Goal: Task Accomplishment & Management: Complete application form

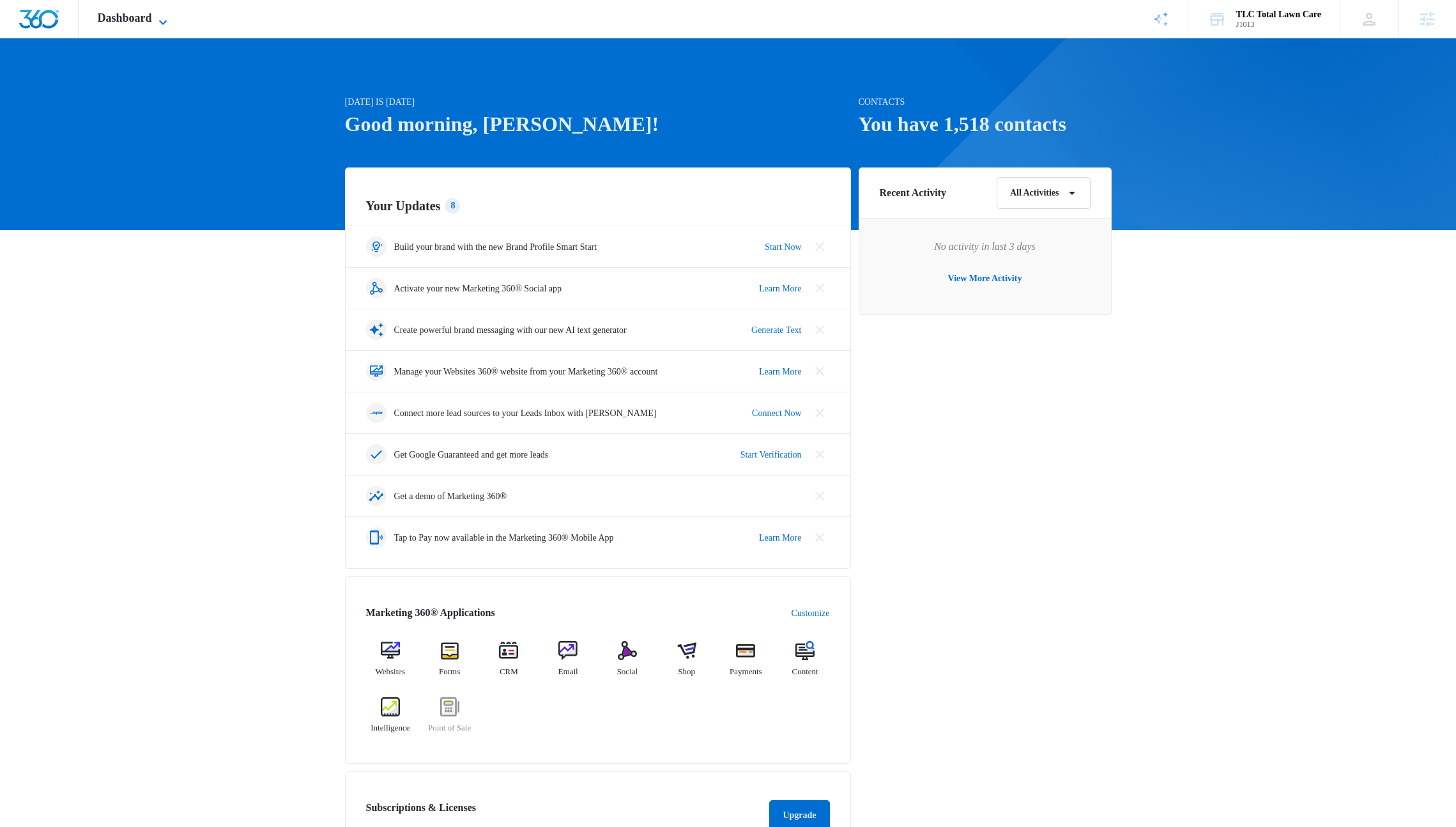
click at [140, 24] on span "Dashboard" at bounding box center [125, 18] width 54 height 14
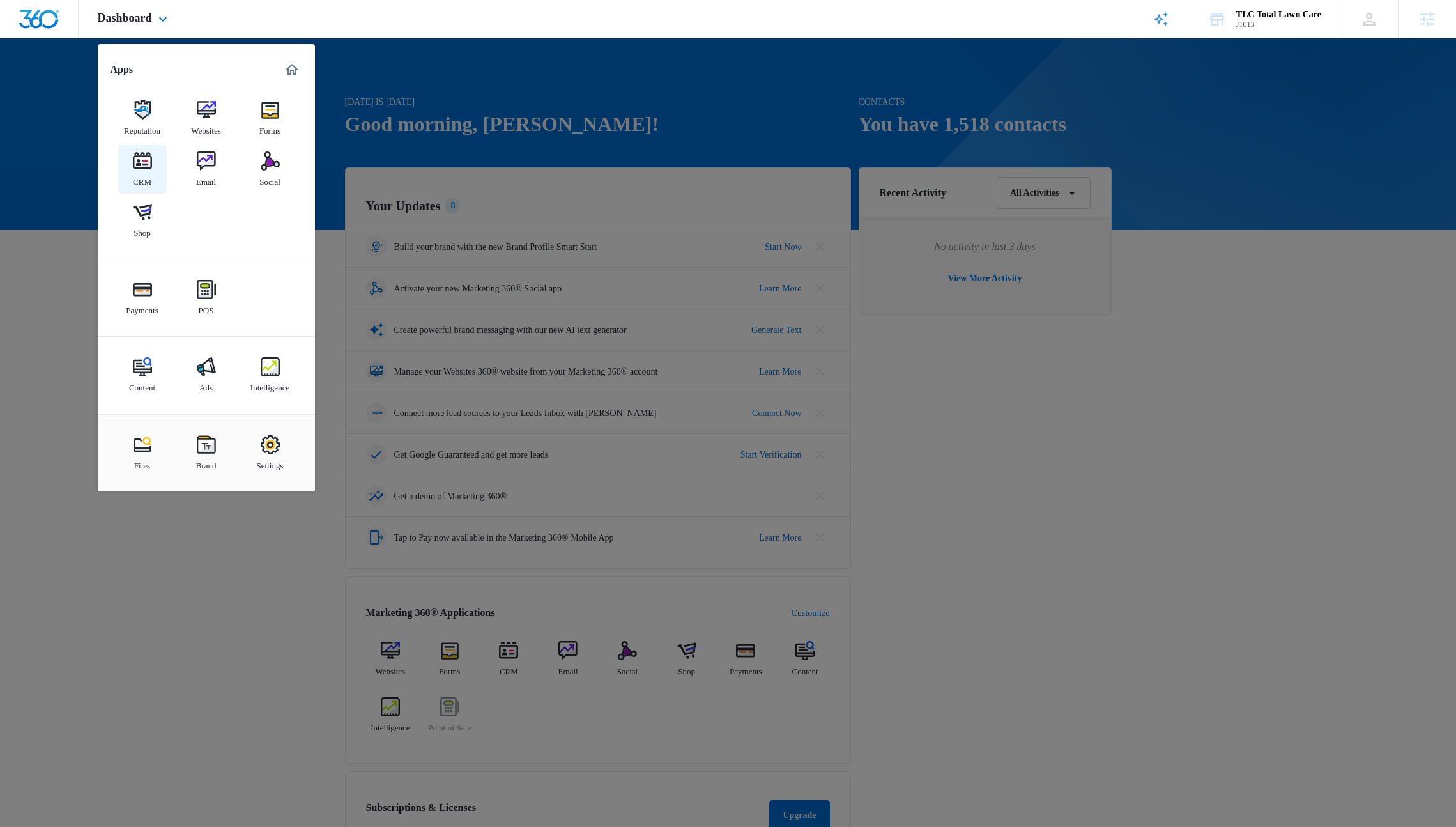
click at [150, 172] on div "CRM" at bounding box center [142, 179] width 18 height 17
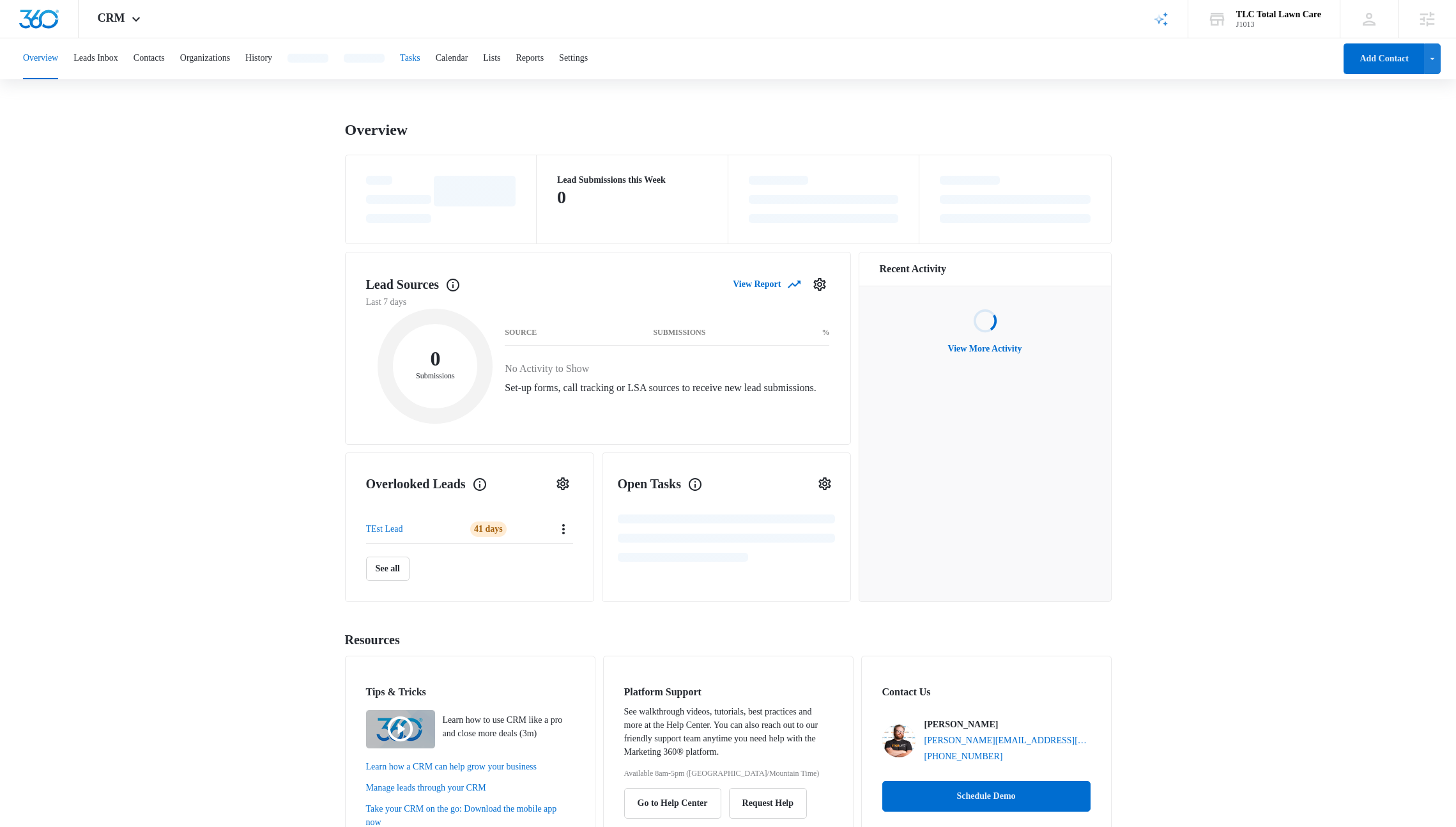
click at [444, 63] on div "Overview Leads Inbox Contacts Organizations History Tasks Calendar Lists Report…" at bounding box center [675, 58] width 1319 height 41
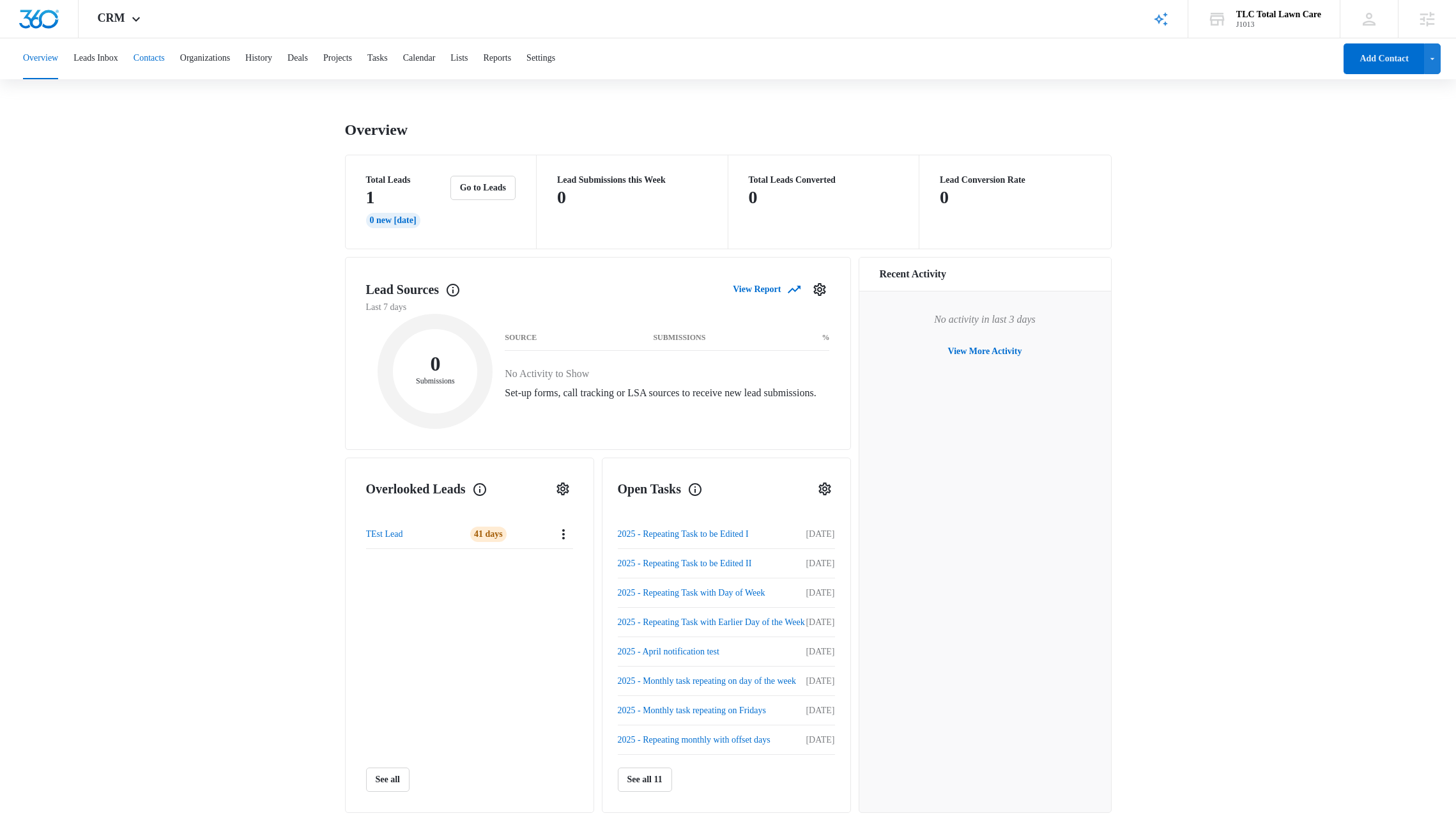
click at [163, 61] on button "Contacts" at bounding box center [148, 58] width 31 height 41
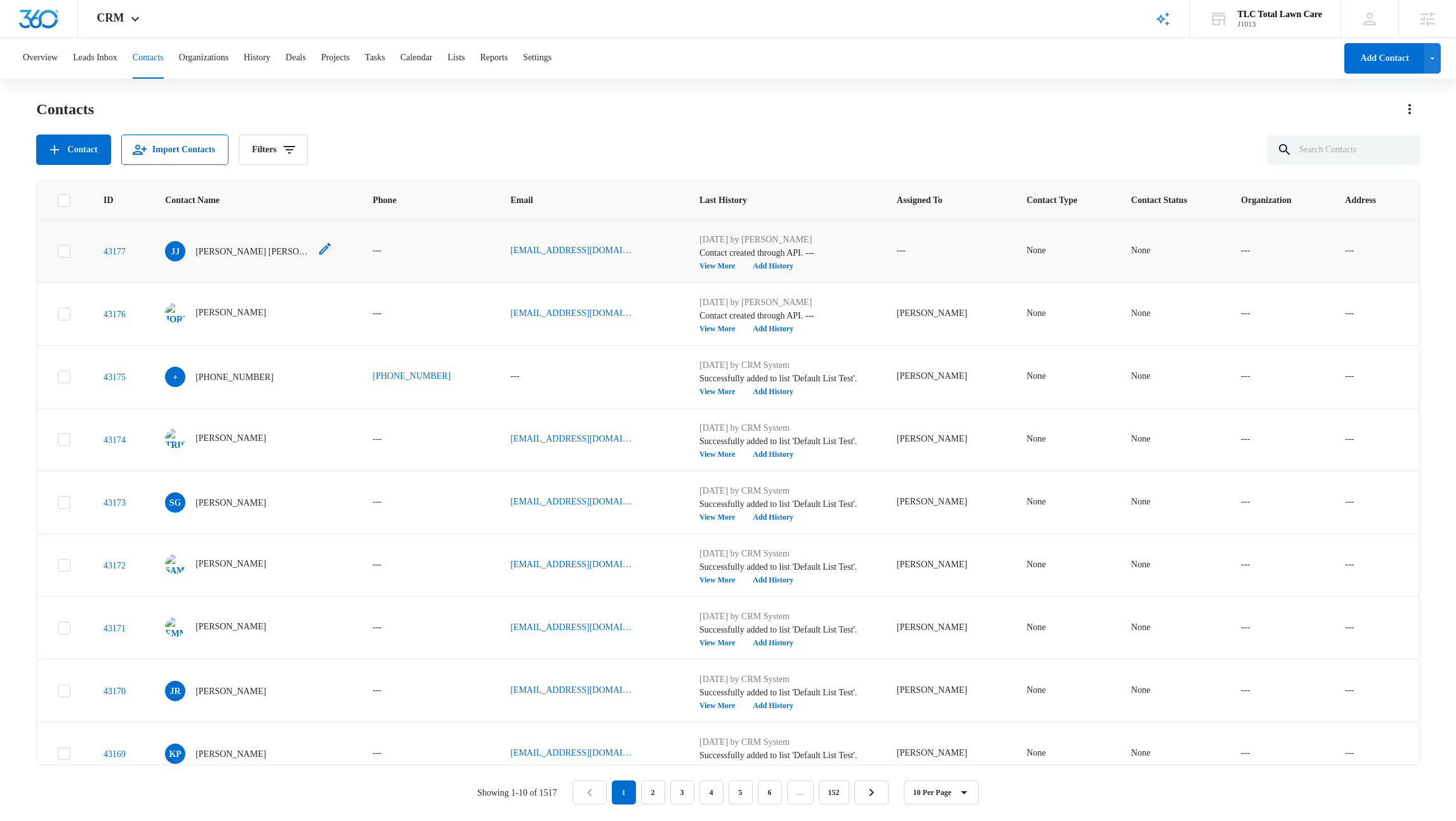
click at [196, 253] on div "[PERSON_NAME] [PERSON_NAME] [PERSON_NAME]" at bounding box center [237, 251] width 145 height 21
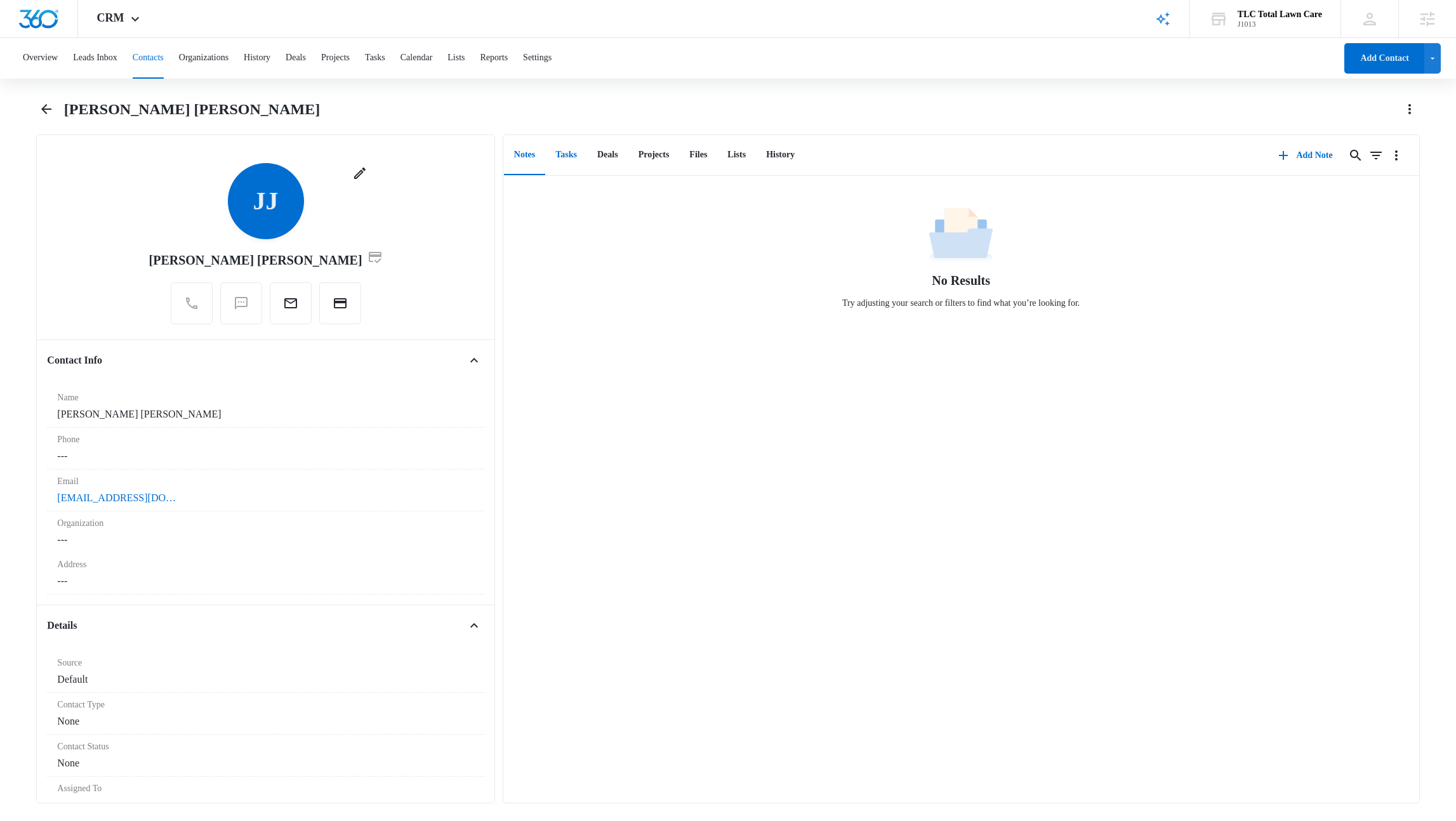
click at [576, 155] on button "Tasks" at bounding box center [566, 155] width 42 height 40
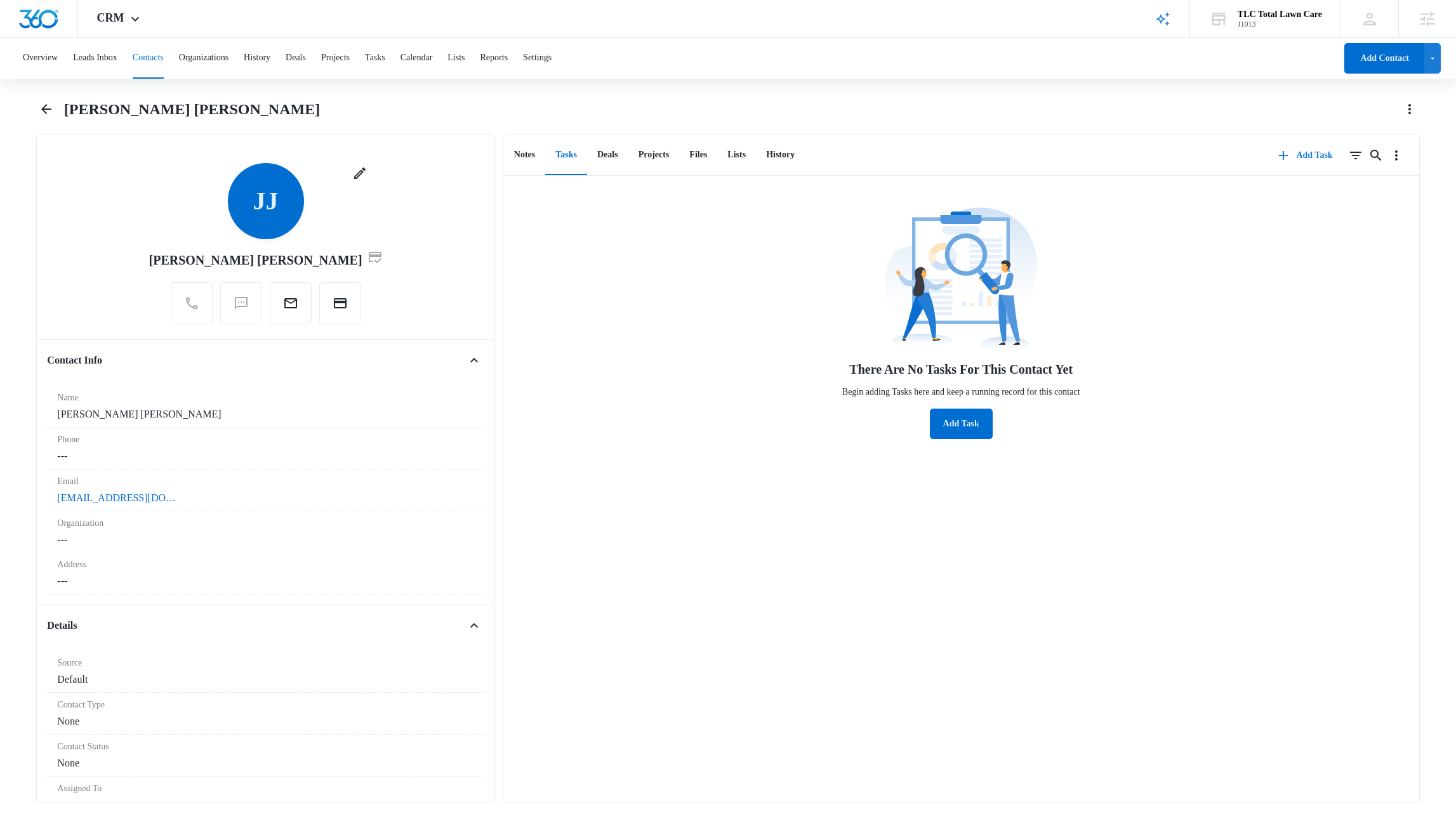
click at [1284, 161] on button "Add Task" at bounding box center [1305, 155] width 79 height 30
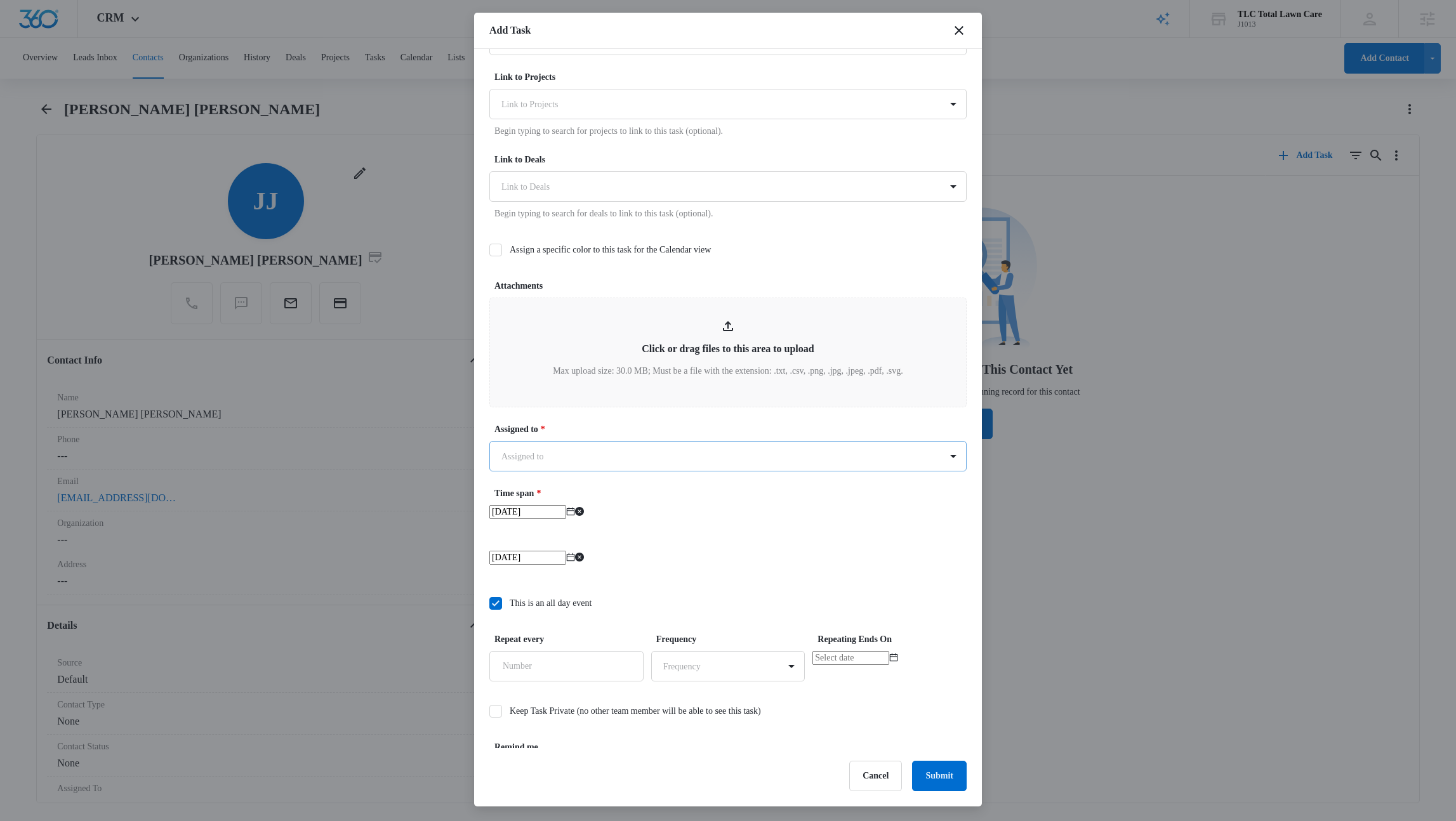
scroll to position [437, 0]
click at [563, 663] on input "Repeat every" at bounding box center [566, 660] width 154 height 30
type input "1"
click at [688, 663] on body "CRM Apps Reputation Websites Forms CRM Email Social Shop Payments POS Content A…" at bounding box center [728, 409] width 1456 height 818
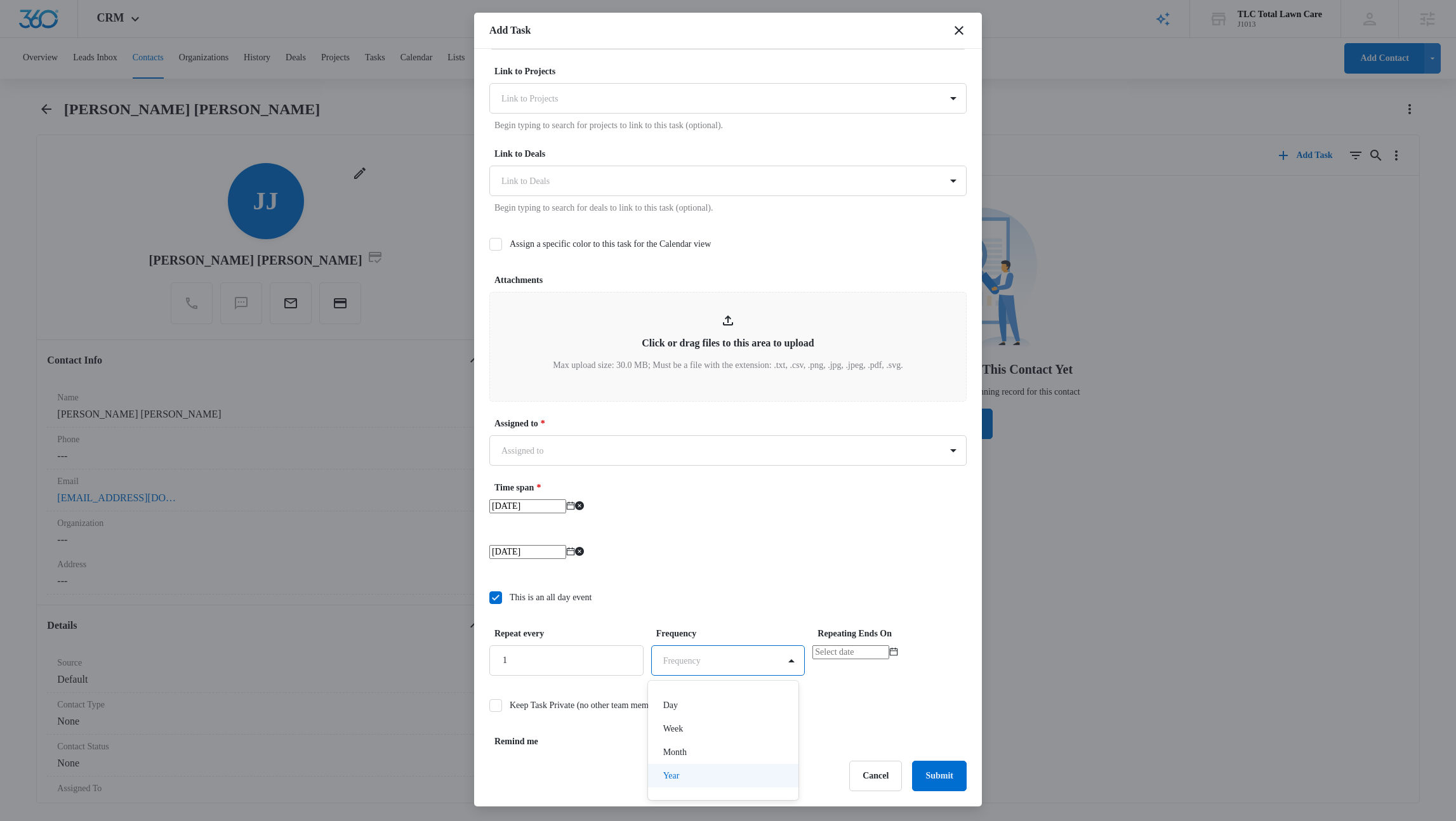
click at [685, 773] on div "Year" at bounding box center [722, 775] width 118 height 13
click at [830, 659] on input at bounding box center [850, 652] width 77 height 14
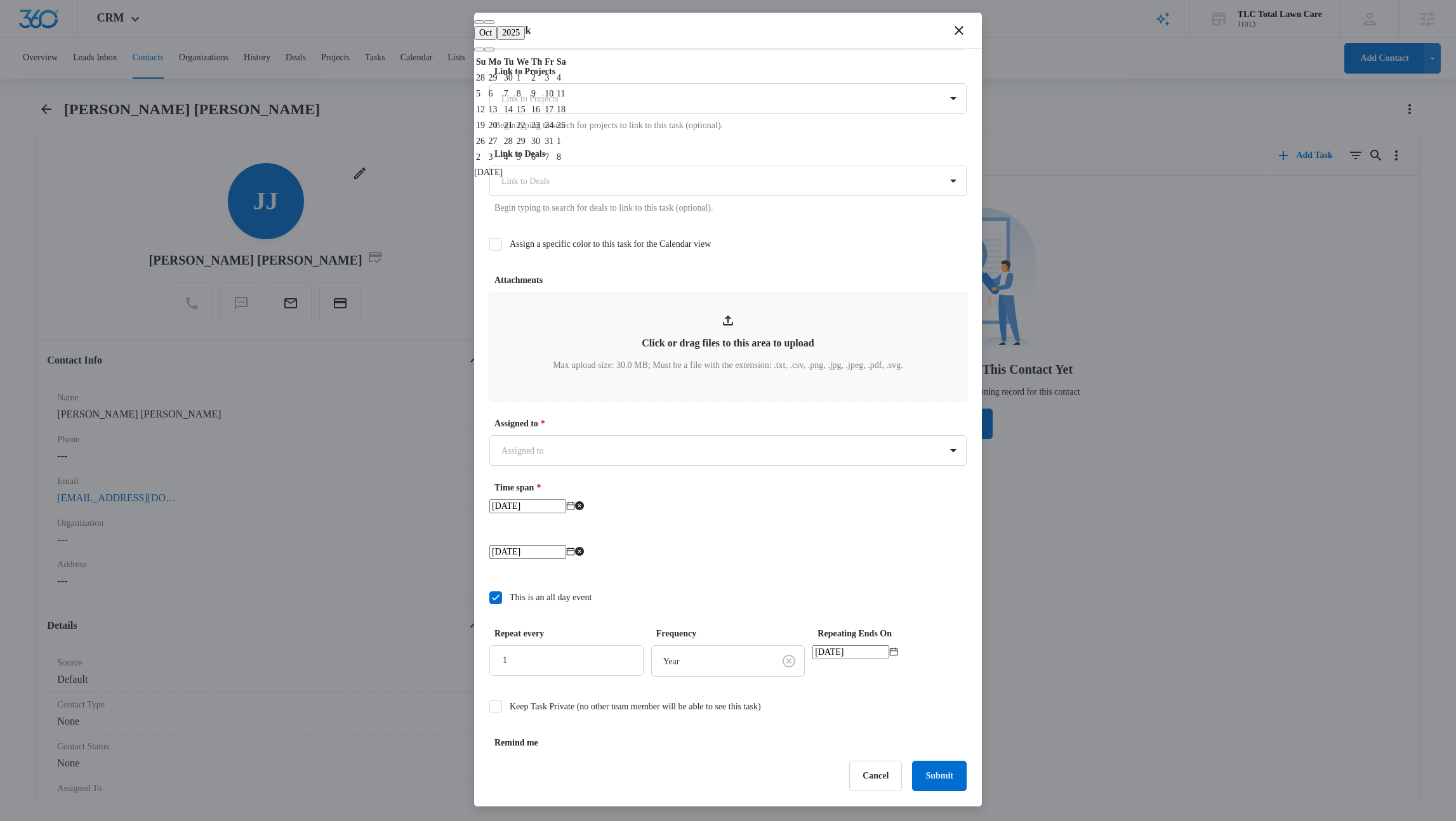
type input "[DATE]"
click at [494, 51] on button "button" at bounding box center [489, 49] width 10 height 4
type input "[DATE]"
click at [542, 116] on div "15" at bounding box center [536, 109] width 11 height 13
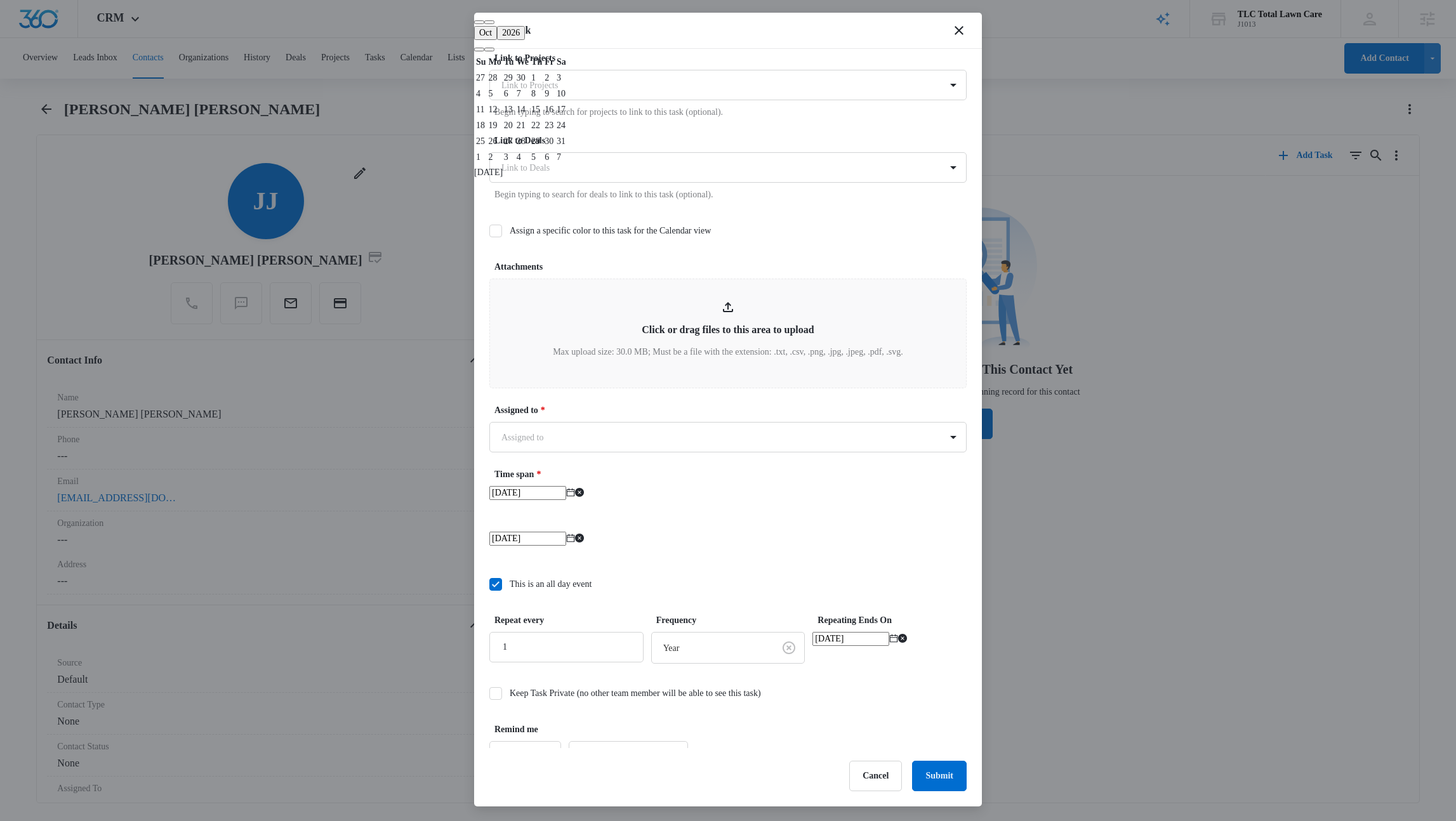
scroll to position [473, 0]
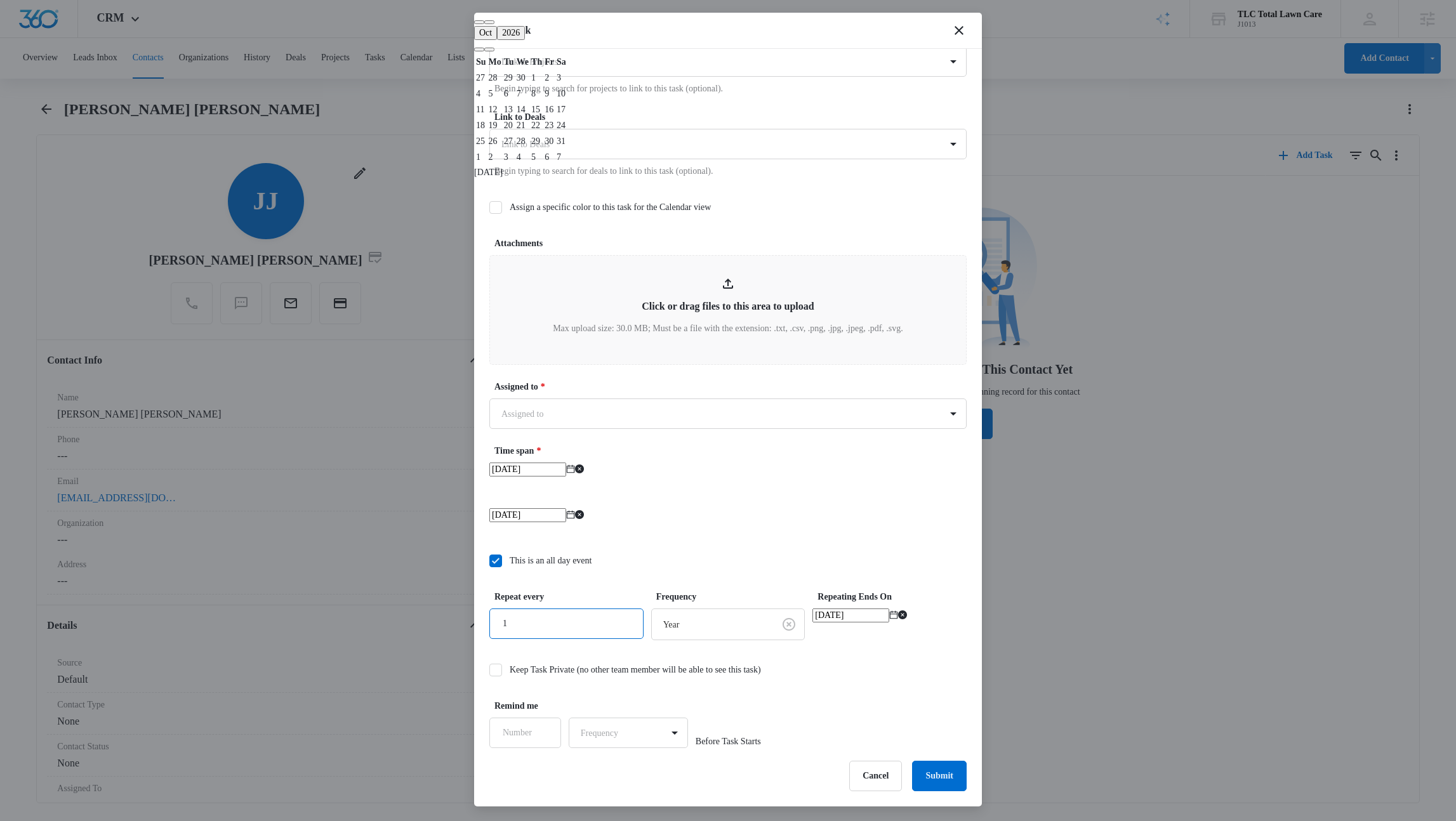
click at [518, 620] on input "1" at bounding box center [566, 623] width 154 height 30
click at [799, 514] on div "[DATE]" at bounding box center [728, 523] width 477 height 30
click at [564, 623] on input "2" at bounding box center [566, 623] width 154 height 30
click at [562, 624] on input "2" at bounding box center [566, 623] width 154 height 30
click at [543, 623] on input "2" at bounding box center [566, 623] width 154 height 30
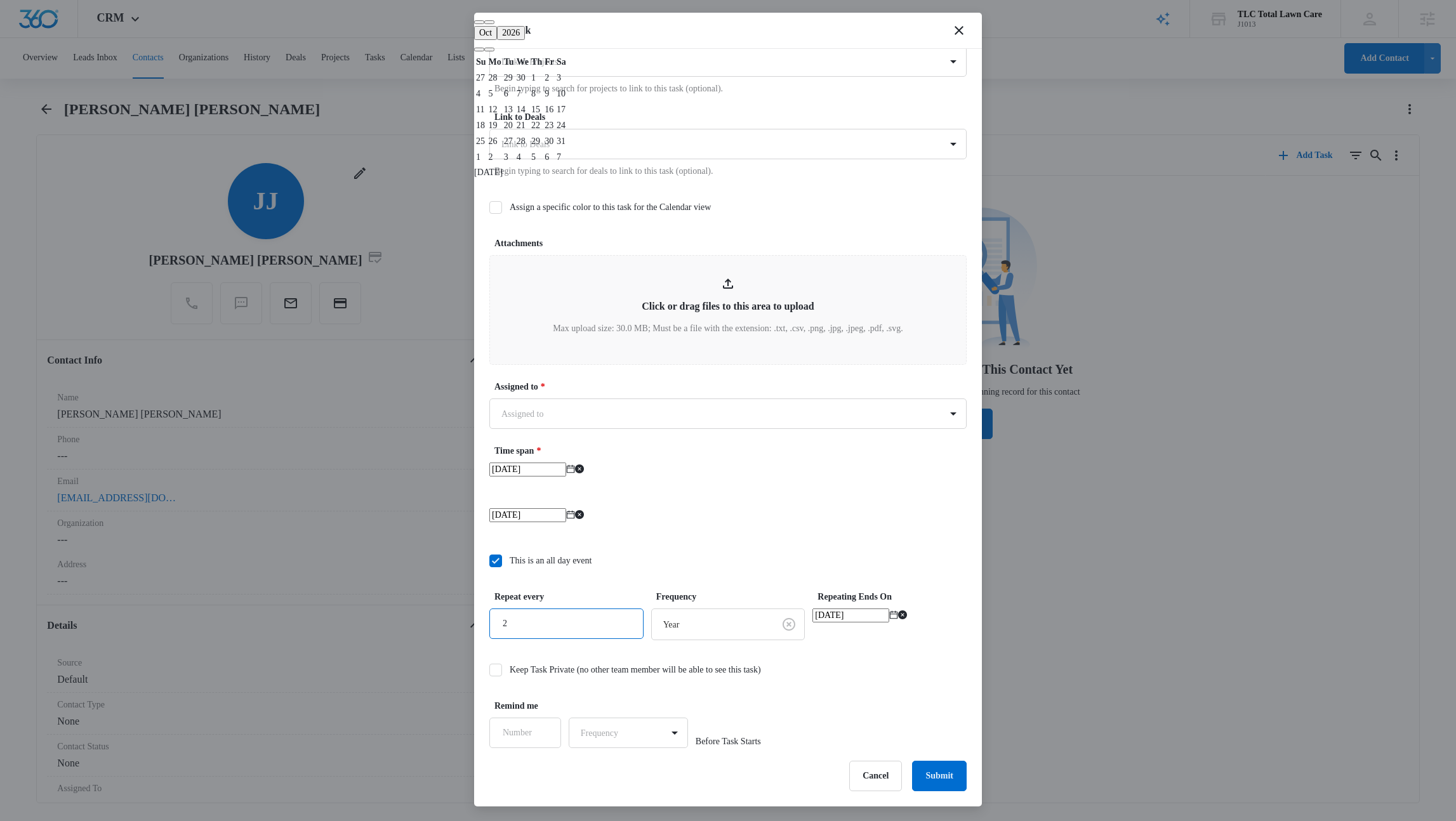
click at [502, 626] on input "2" at bounding box center [566, 623] width 154 height 30
click at [494, 626] on input "2" at bounding box center [566, 623] width 154 height 30
click at [494, 626] on input "2" at bounding box center [566, 623] width 154 height 30
type input "5"
click at [798, 696] on form "Select Template Select Template Create Task Templates in Settings Flag this tas…" at bounding box center [728, 169] width 477 height 1157
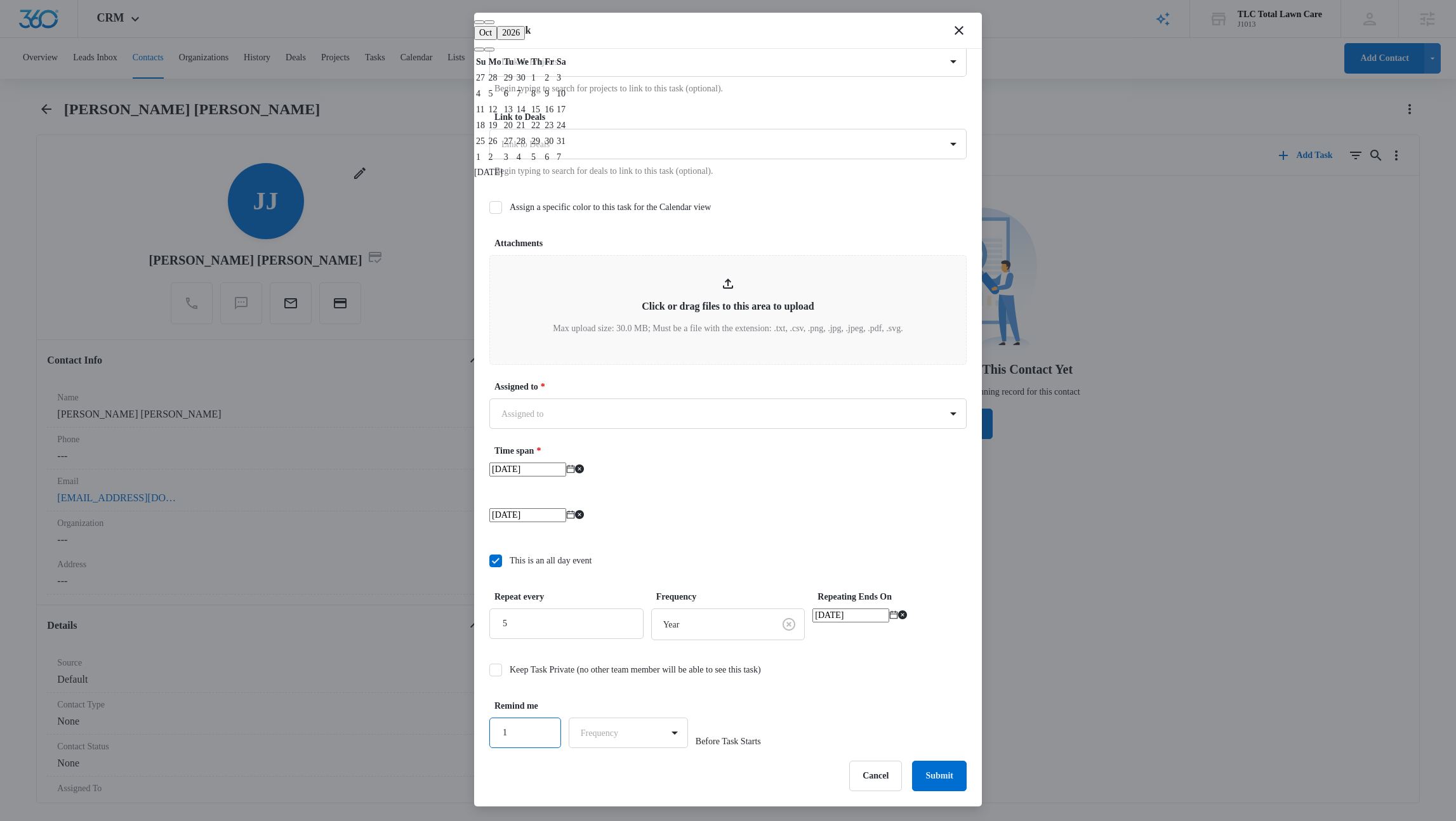
type input "1"
click at [539, 735] on input "1" at bounding box center [525, 732] width 72 height 30
click at [608, 725] on body "CRM Apps Reputation Websites Forms CRM Email Social Shop Payments POS Content A…" at bounding box center [728, 409] width 1456 height 818
click at [611, 774] on div "Days" at bounding box center [624, 777] width 84 height 13
click at [963, 33] on icon "close" at bounding box center [959, 30] width 15 height 15
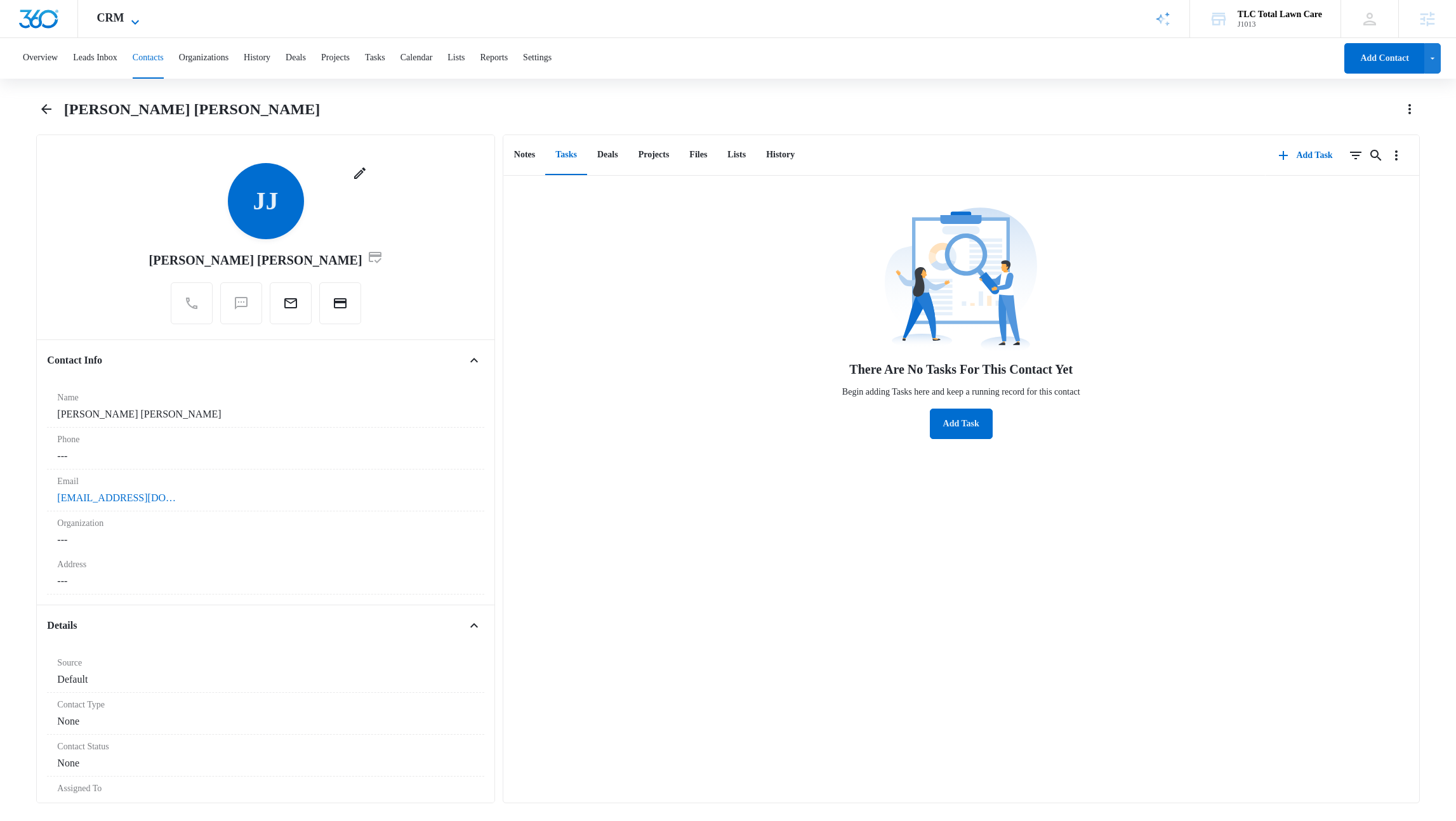
click at [101, 17] on span "CRM" at bounding box center [111, 17] width 27 height 13
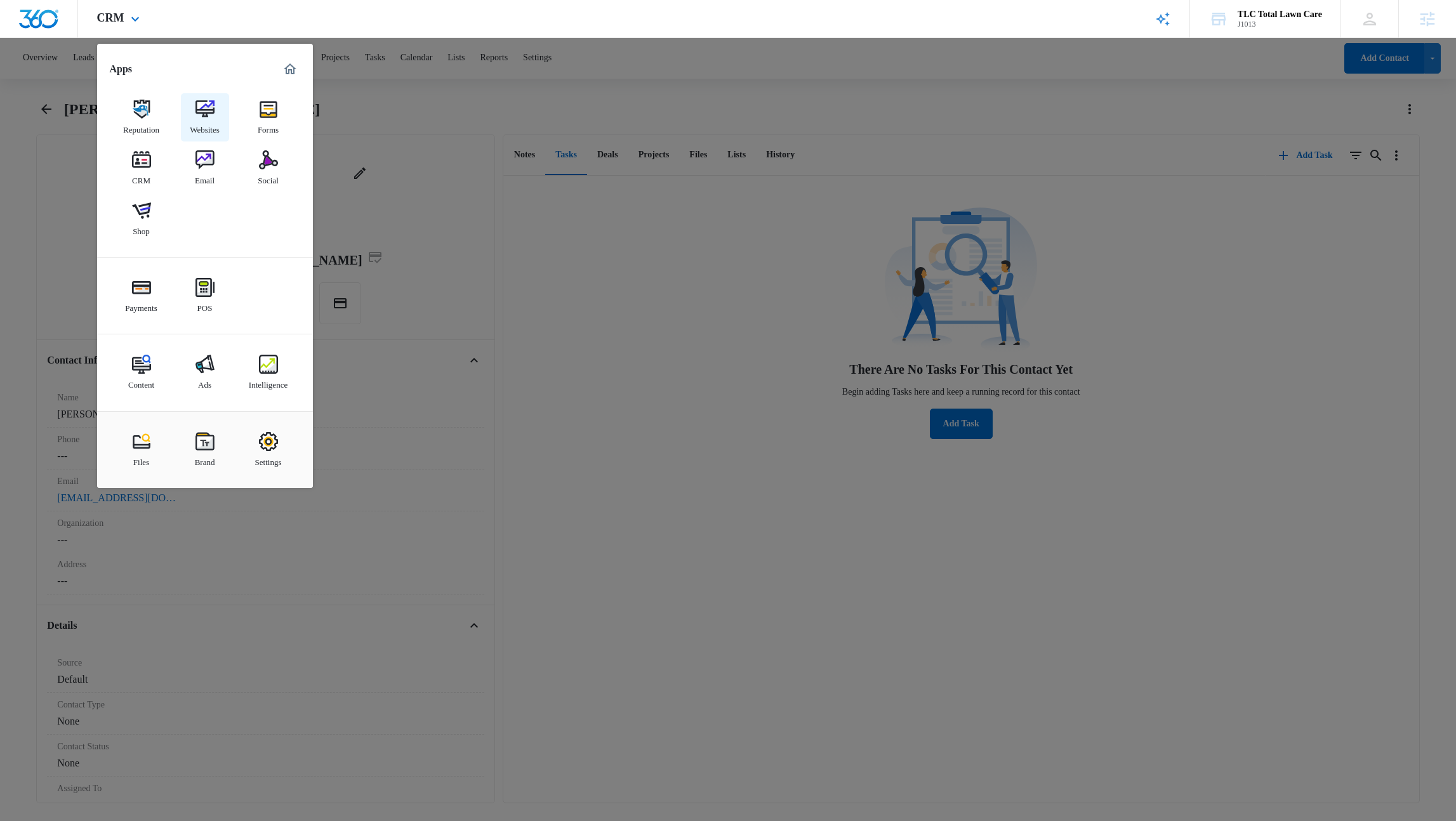
click at [208, 112] on img at bounding box center [205, 109] width 19 height 19
